Goal: Transaction & Acquisition: Subscribe to service/newsletter

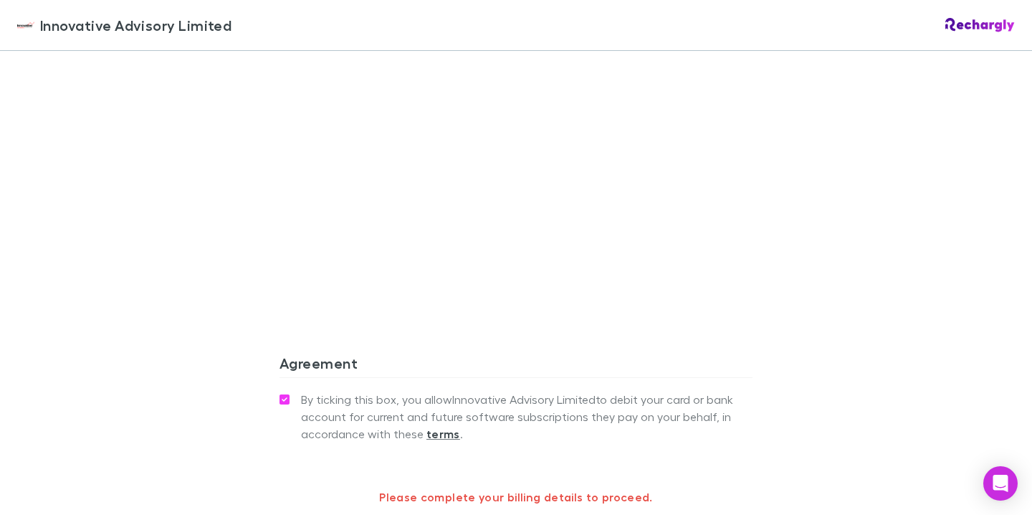
scroll to position [1115, 0]
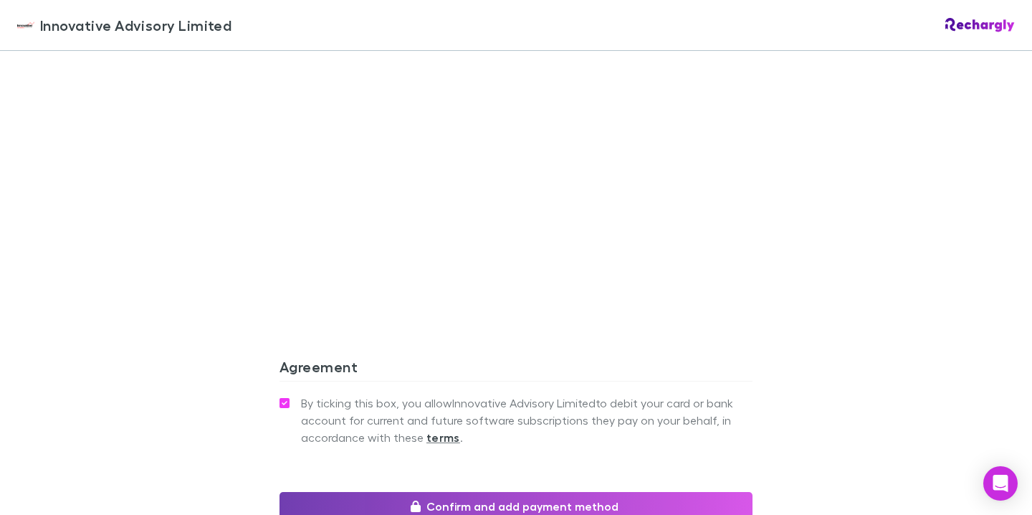
click at [376, 508] on button "Confirm and add payment method" at bounding box center [516, 506] width 473 height 29
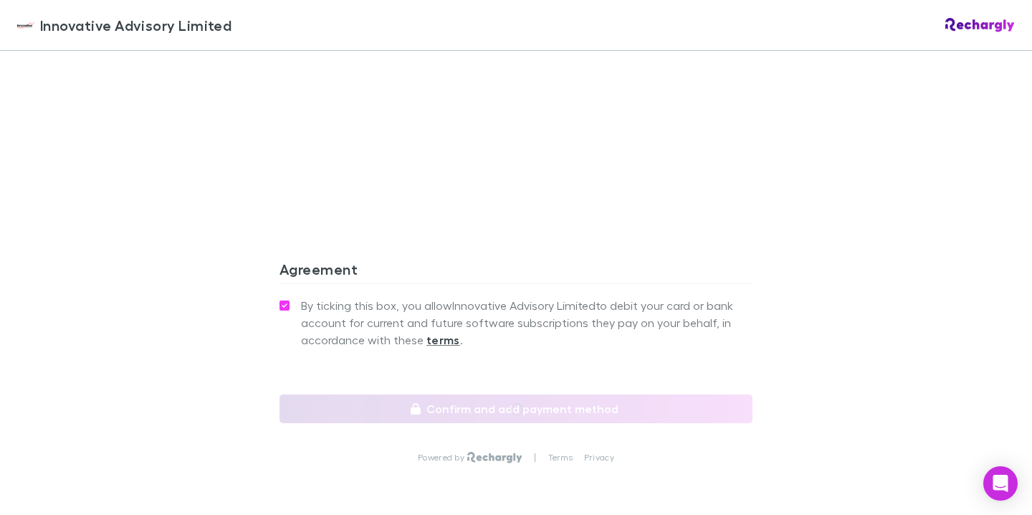
scroll to position [1275, 0]
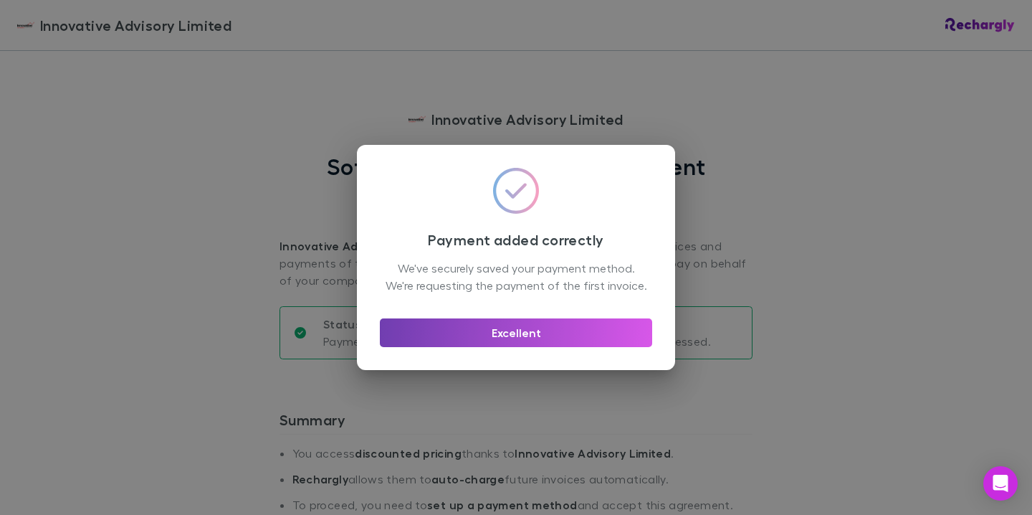
click at [470, 346] on button "Excellent" at bounding box center [516, 332] width 272 height 29
